Goal: Transaction & Acquisition: Purchase product/service

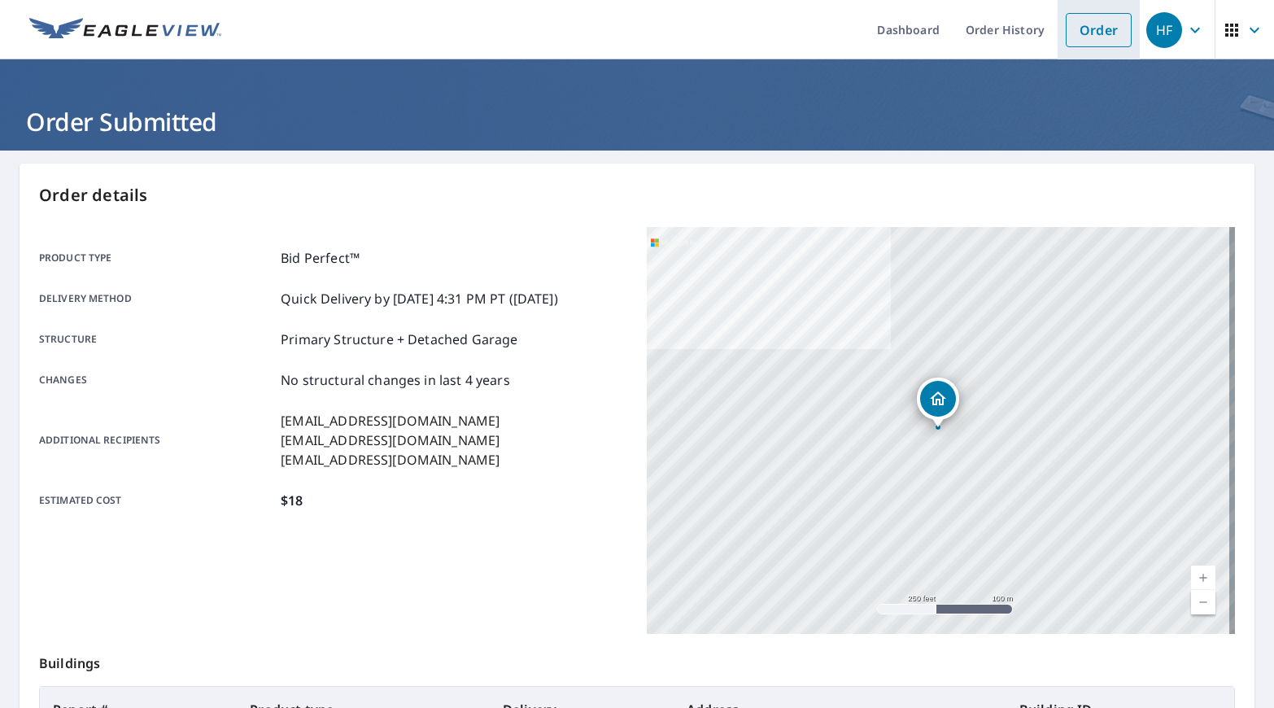
click at [1093, 33] on link "Order" at bounding box center [1098, 30] width 66 height 34
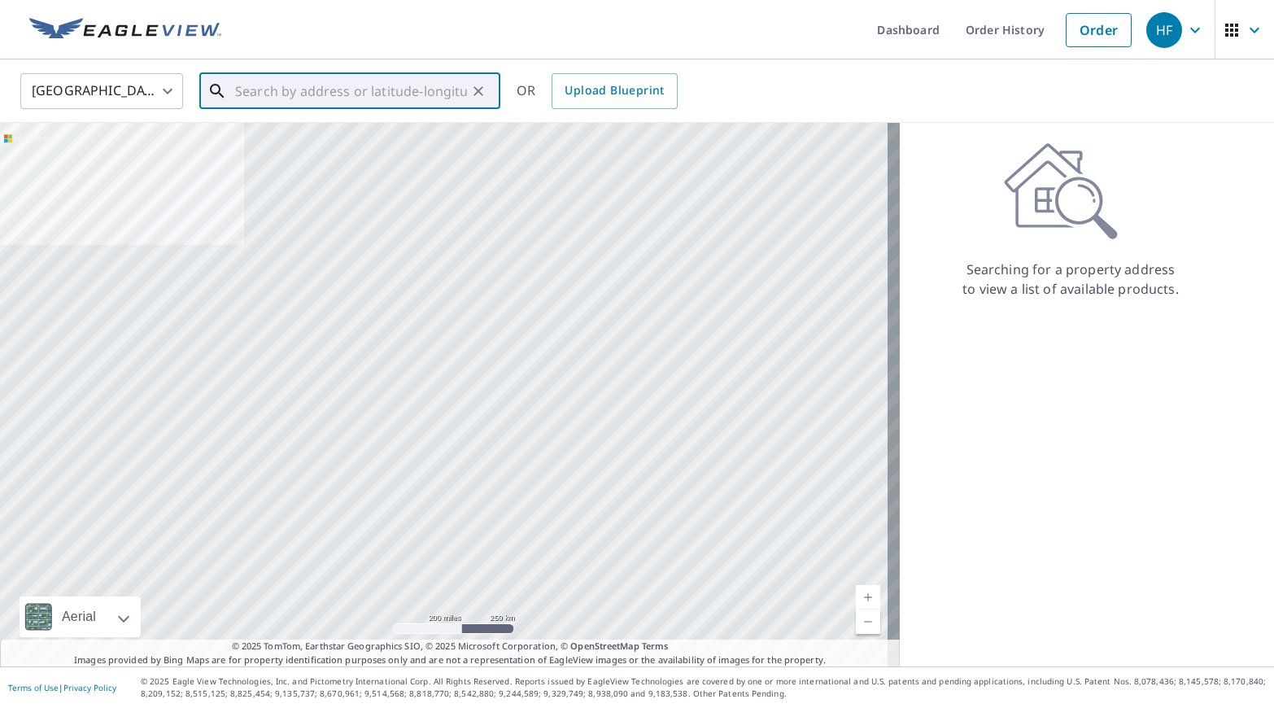
click at [268, 94] on input "text" at bounding box center [351, 91] width 232 height 46
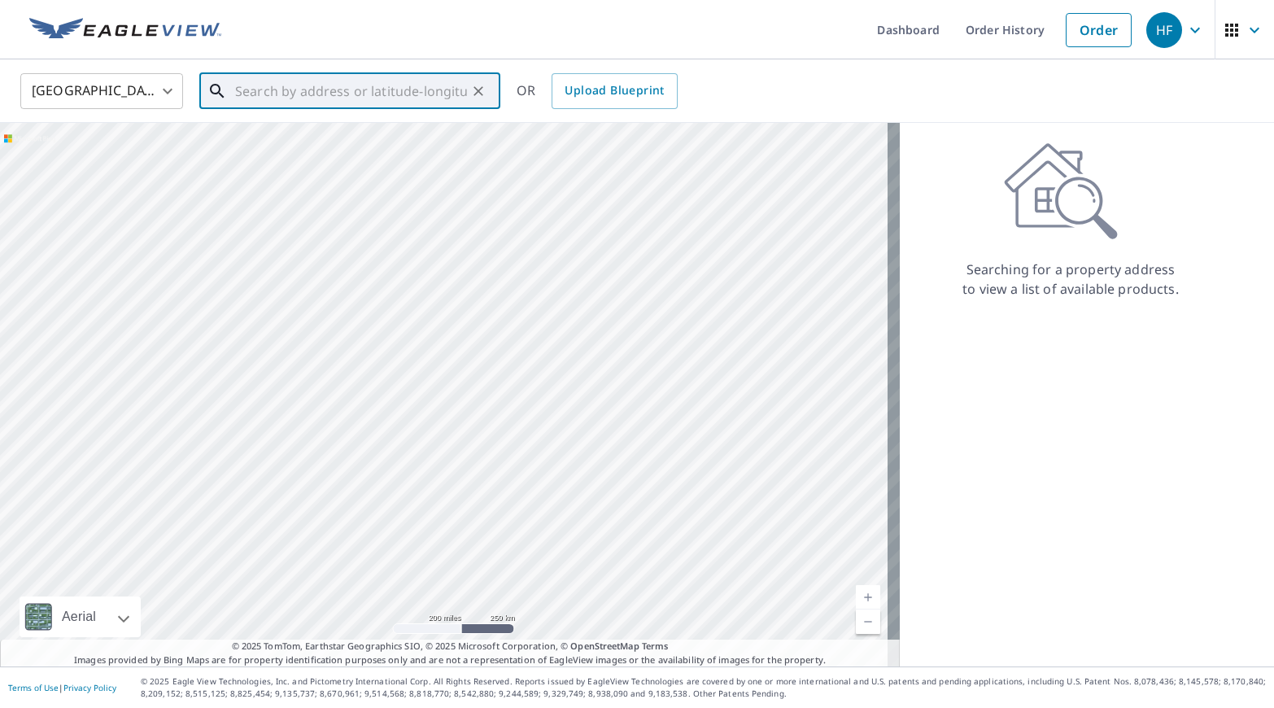
paste input "[STREET_ADDRESS][PERSON_NAME]"
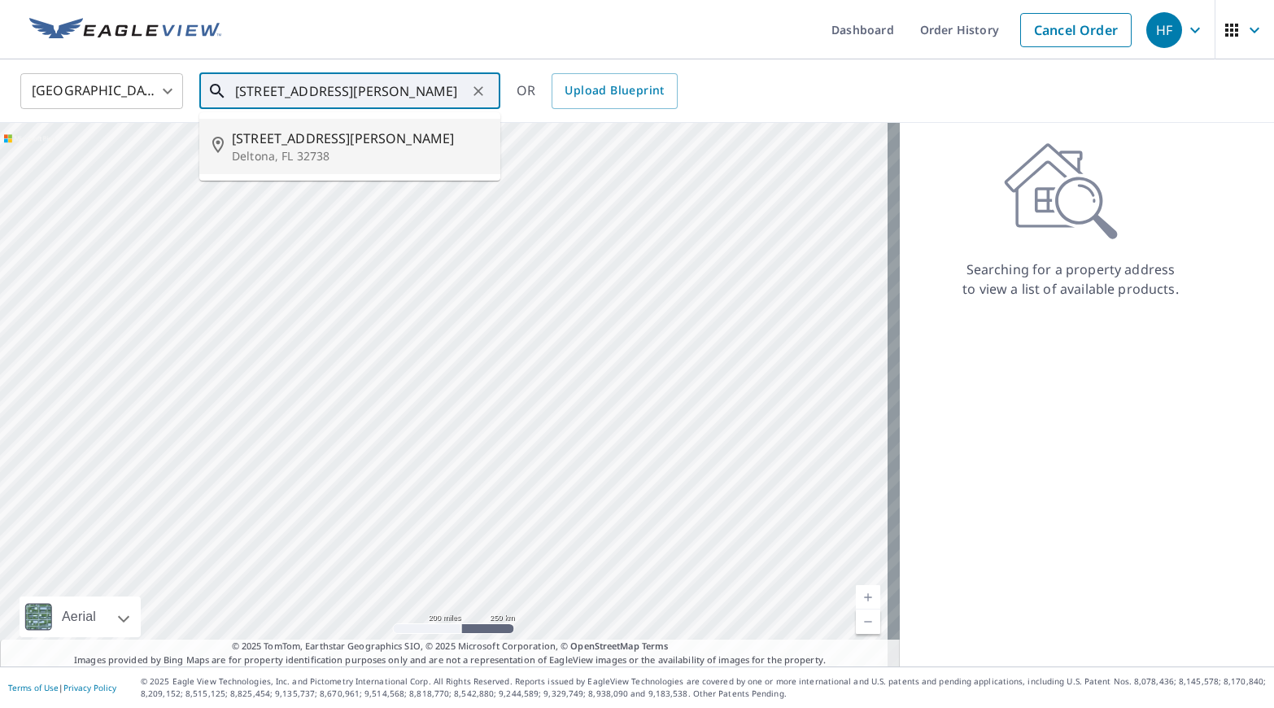
click at [363, 148] on p "Deltona, FL 32738" at bounding box center [359, 156] width 255 height 16
type input "[STREET_ADDRESS][PERSON_NAME]"
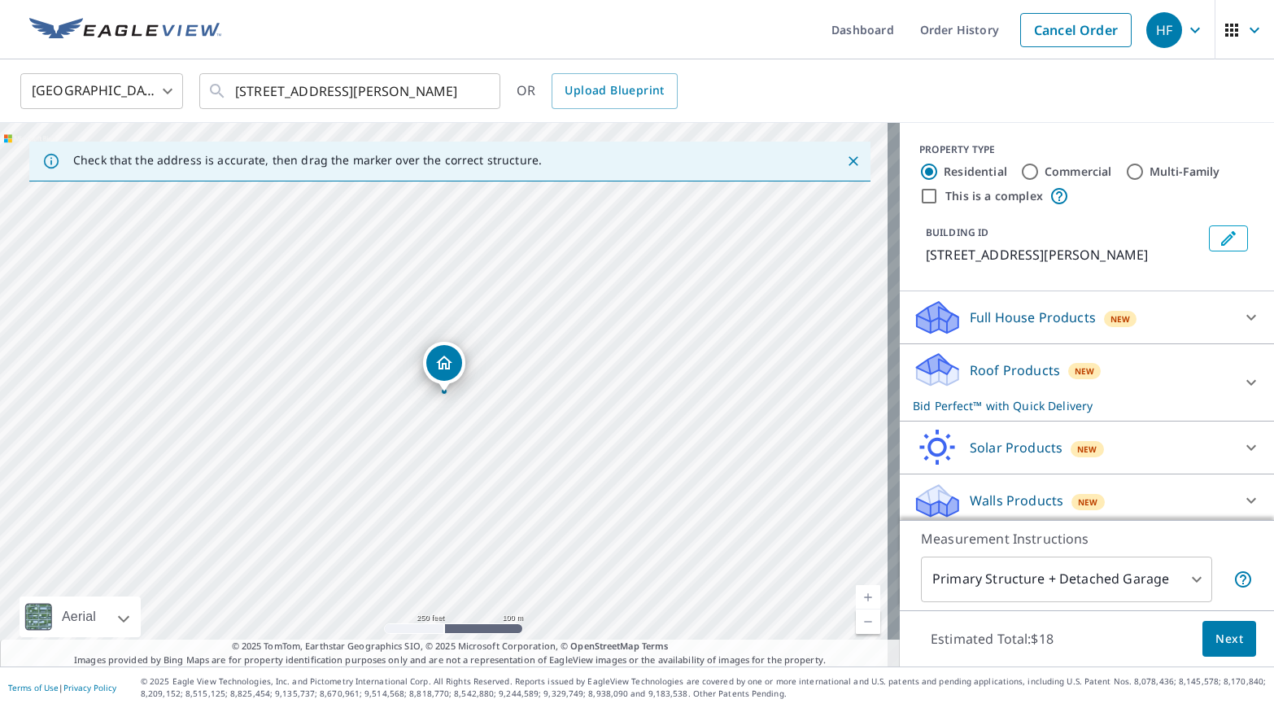
click at [1215, 638] on span "Next" at bounding box center [1229, 639] width 28 height 20
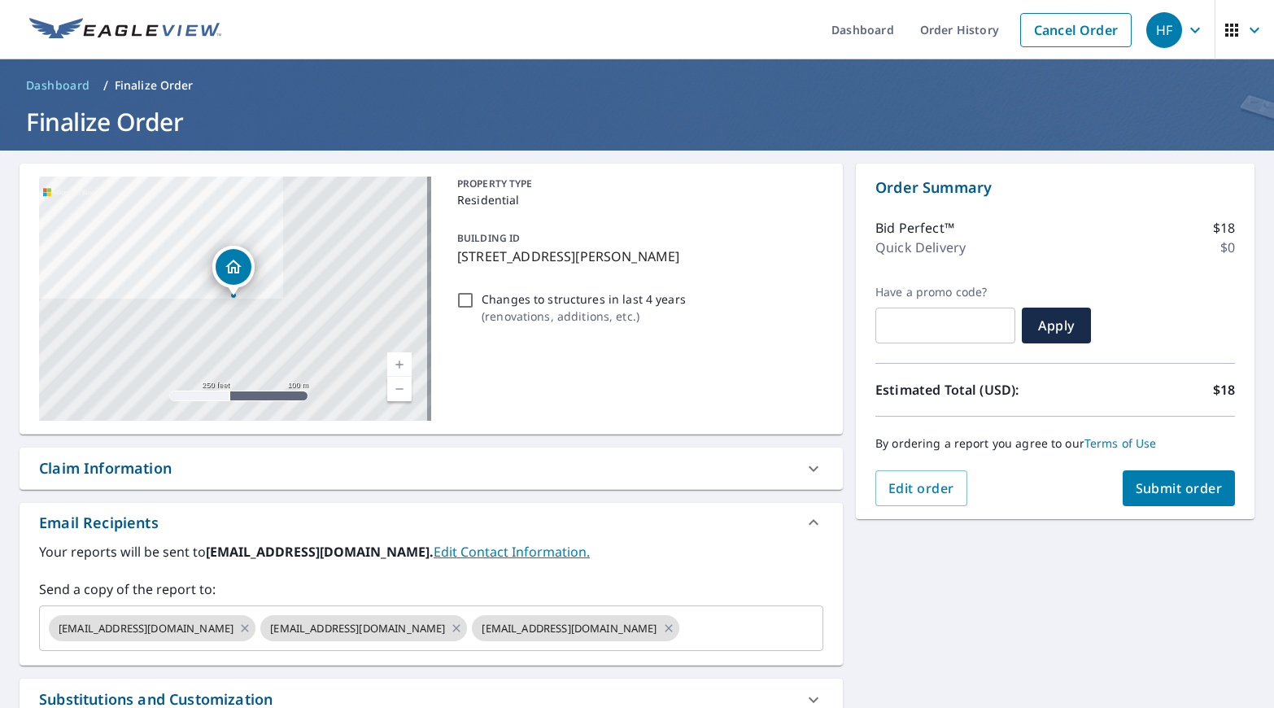
click at [1139, 486] on span "Submit order" at bounding box center [1178, 488] width 87 height 18
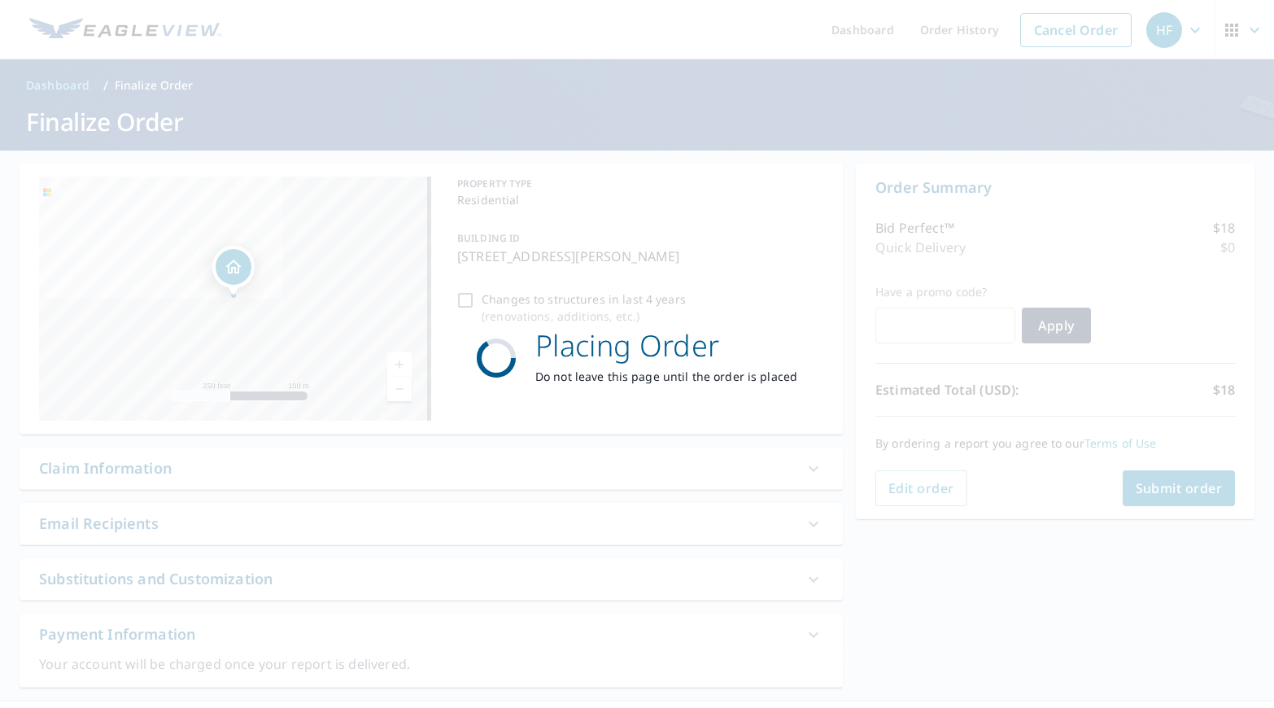
checkbox input "true"
